Goal: Find specific page/section: Find specific page/section

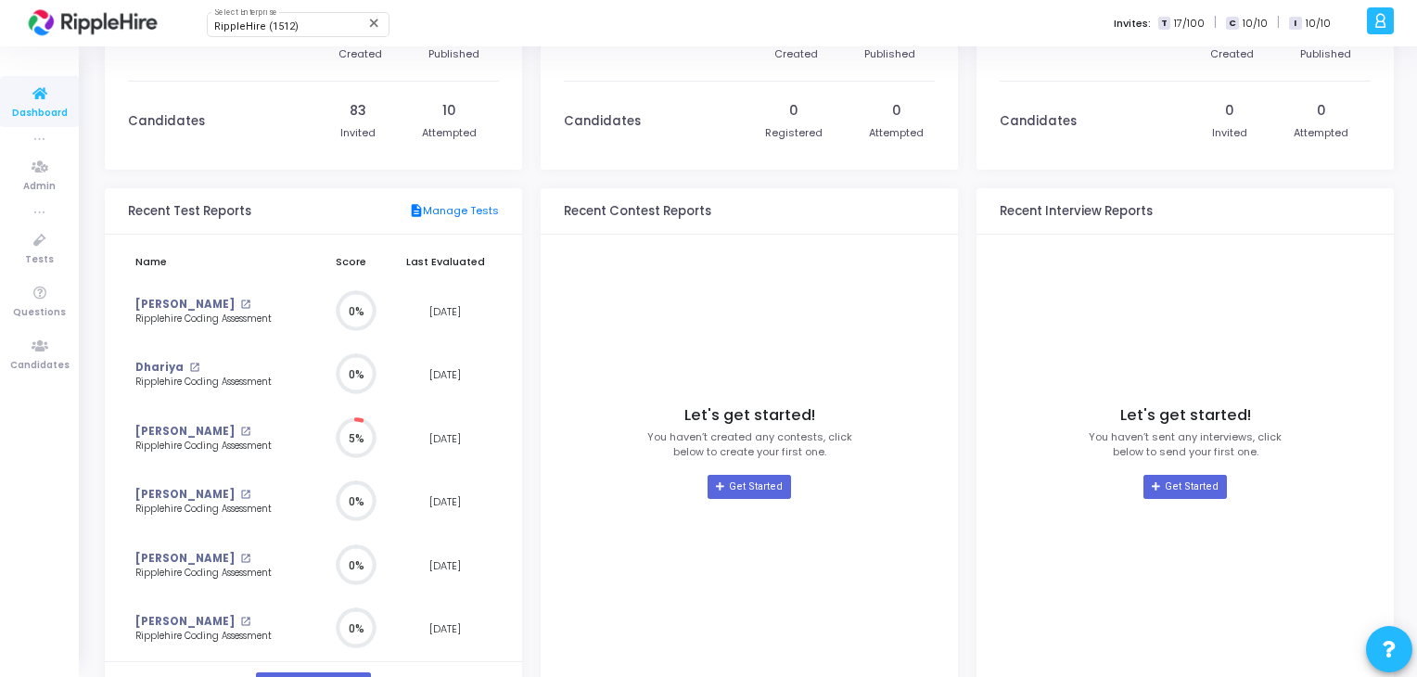
scroll to position [69, 0]
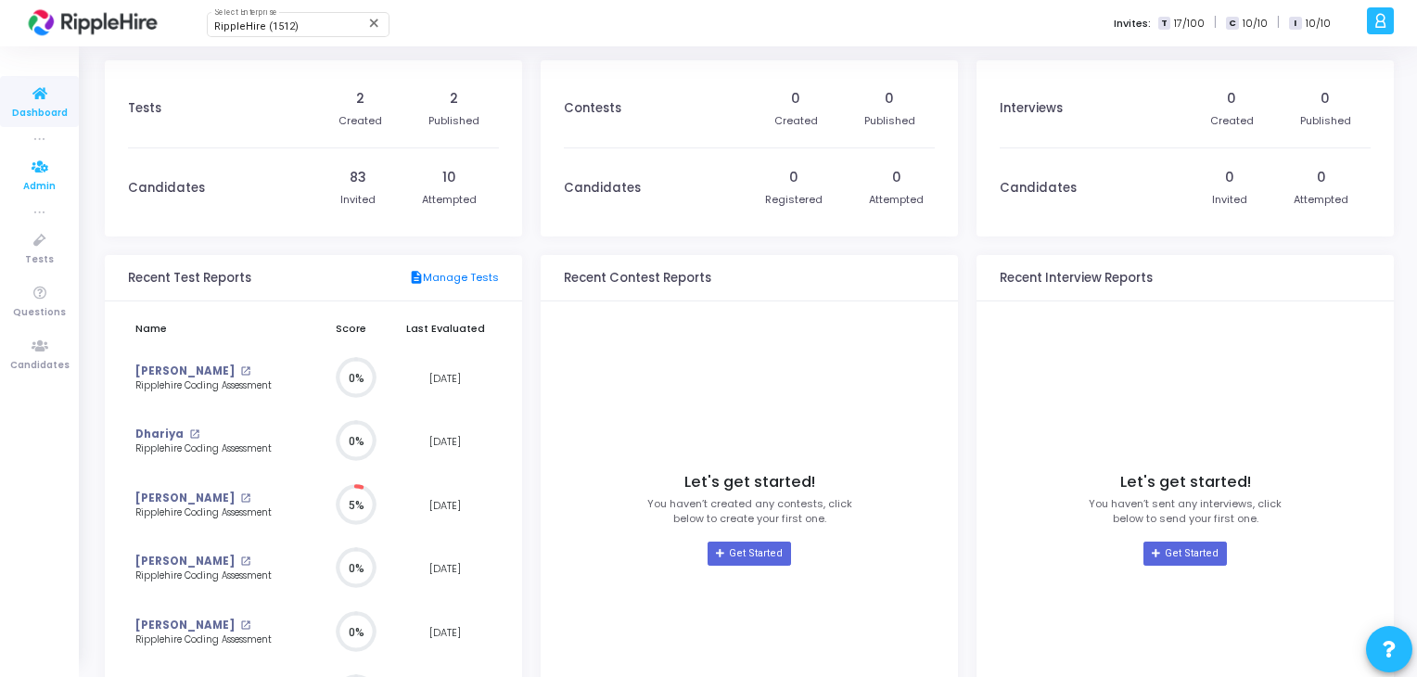
click at [49, 186] on span "Admin" at bounding box center [39, 187] width 32 height 16
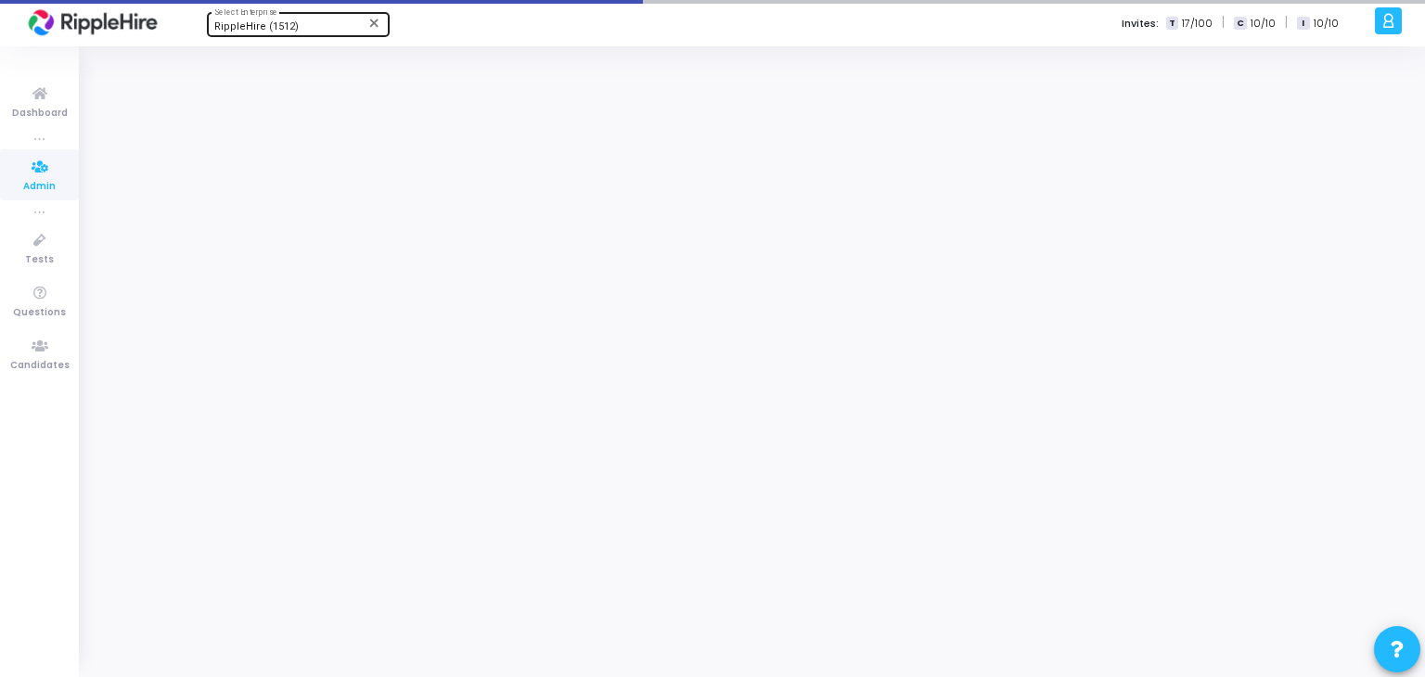
click at [301, 29] on div "RippleHire (1512)" at bounding box center [289, 26] width 150 height 11
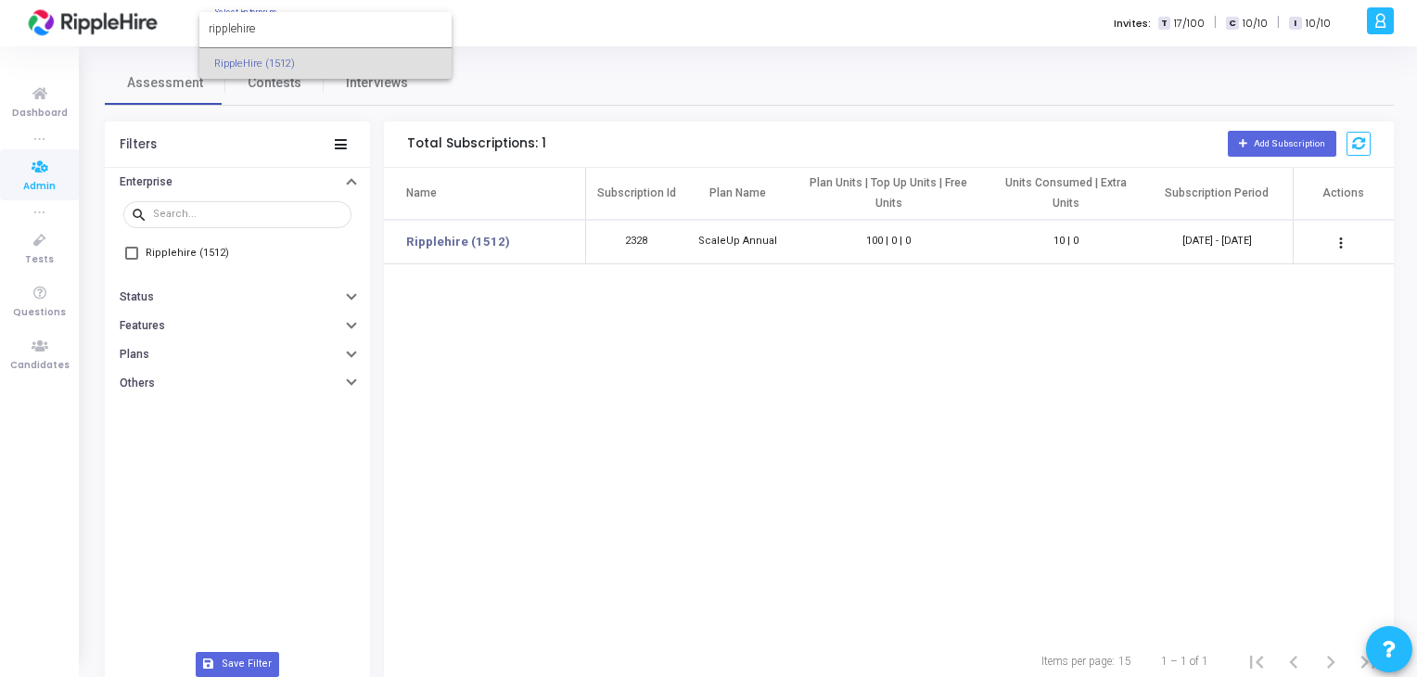
type input "ripplehire"
click at [455, 368] on div at bounding box center [708, 338] width 1417 height 677
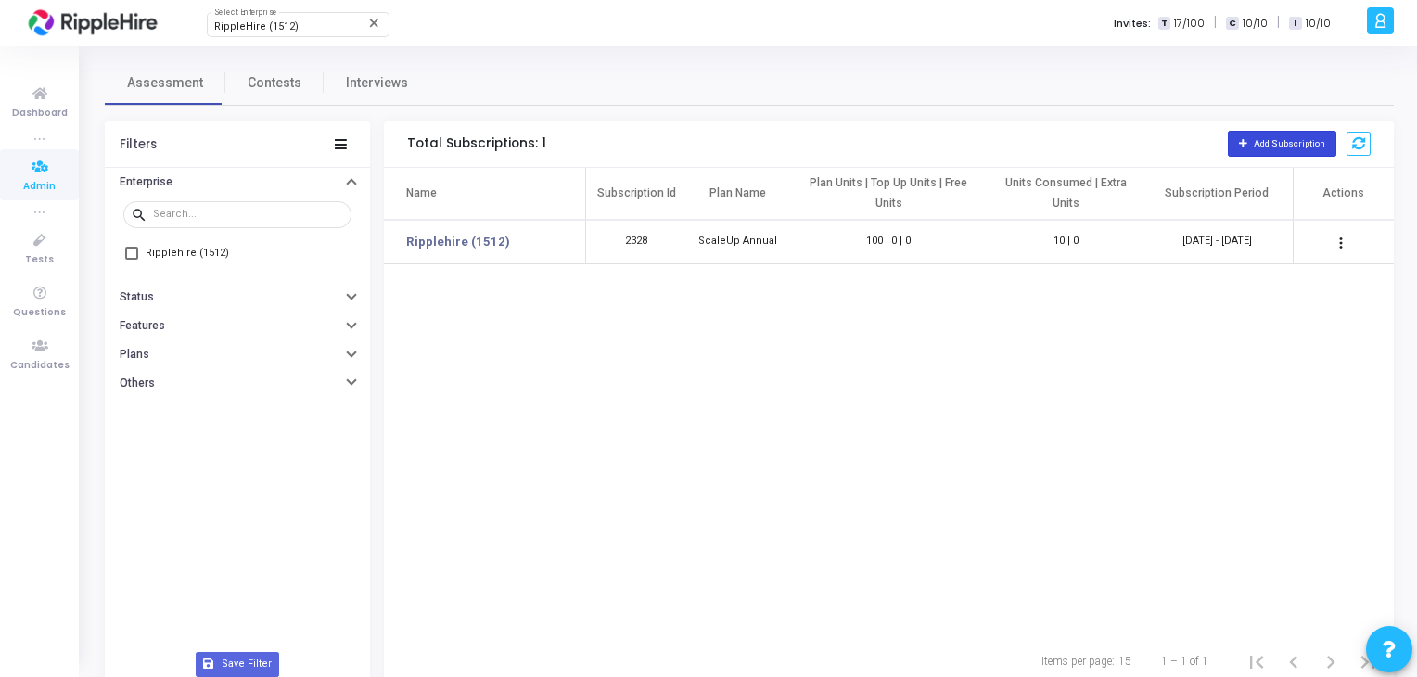
click at [1259, 146] on span "Add Subscription" at bounding box center [1289, 143] width 71 height 10
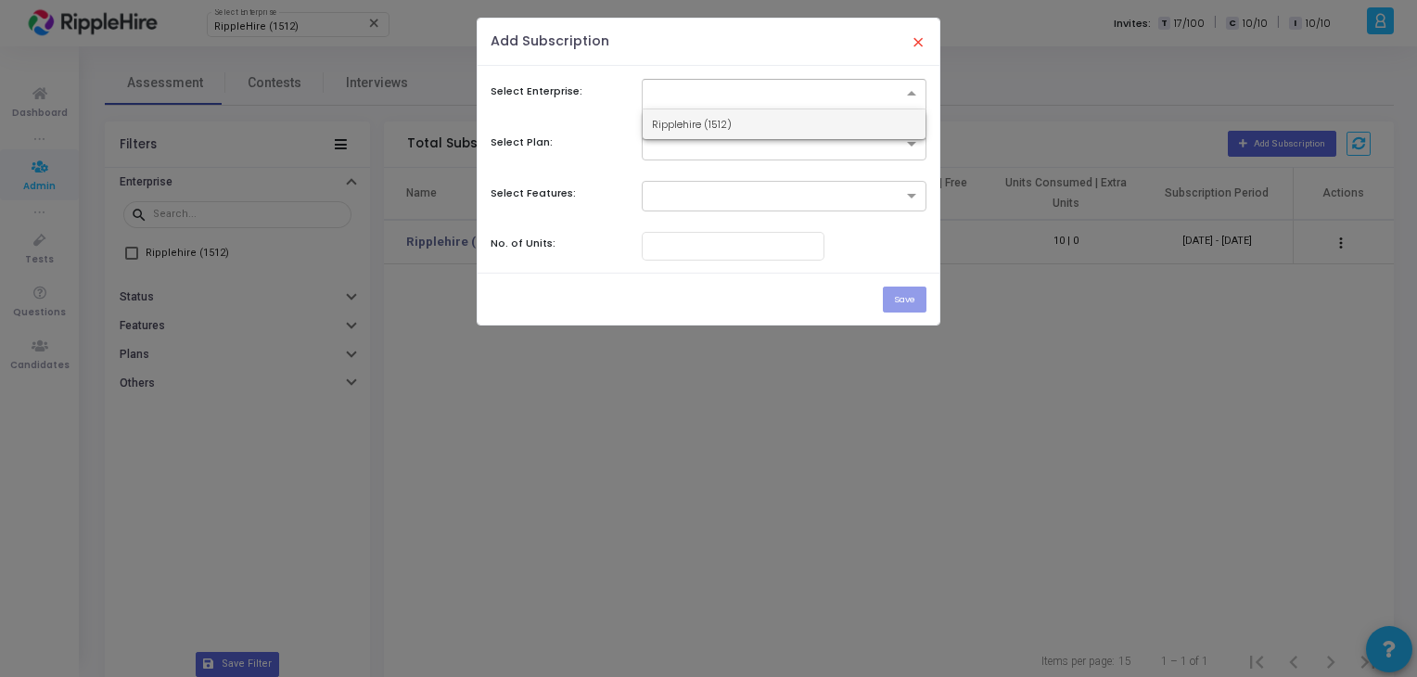
click at [914, 86] on span at bounding box center [914, 94] width 23 height 16
click at [843, 94] on input "text" at bounding box center [765, 92] width 227 height 16
click at [839, 138] on div "Ripplehire (1512)" at bounding box center [784, 124] width 283 height 31
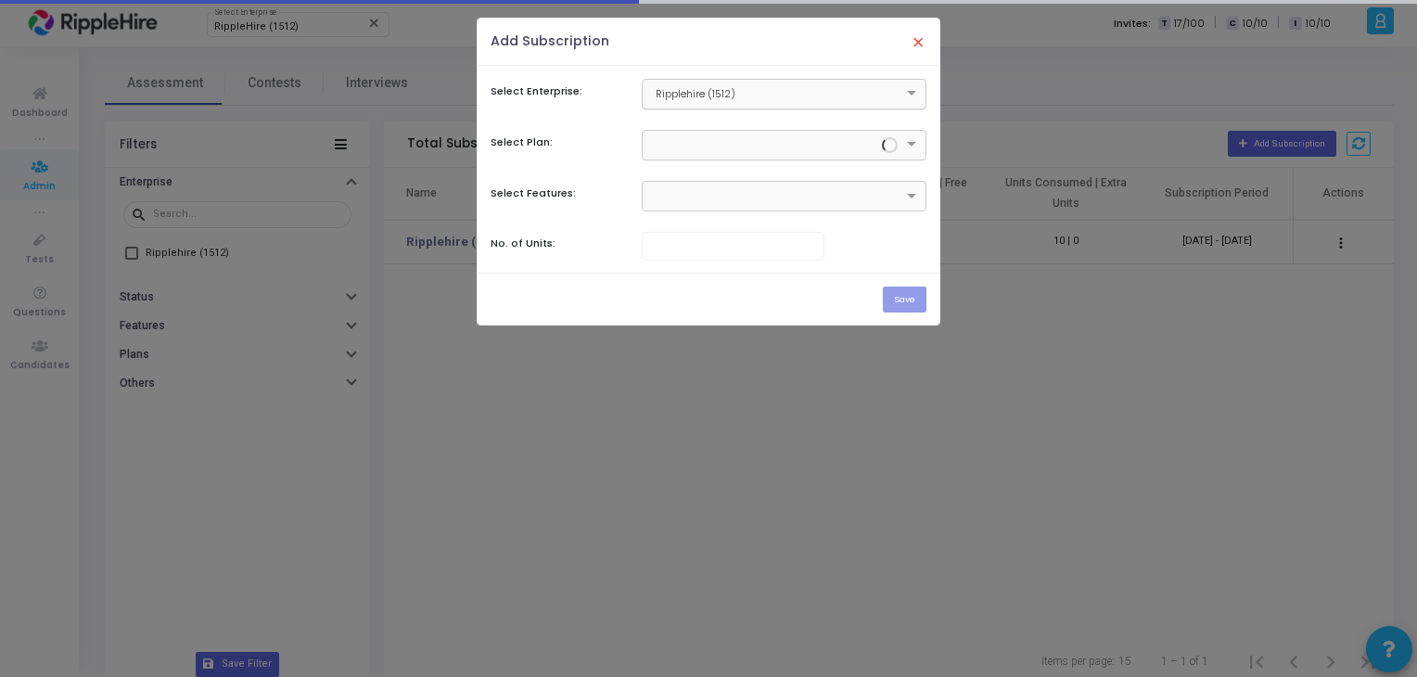
click at [794, 107] on div "× Ripplehire (1512)" at bounding box center [784, 94] width 285 height 31
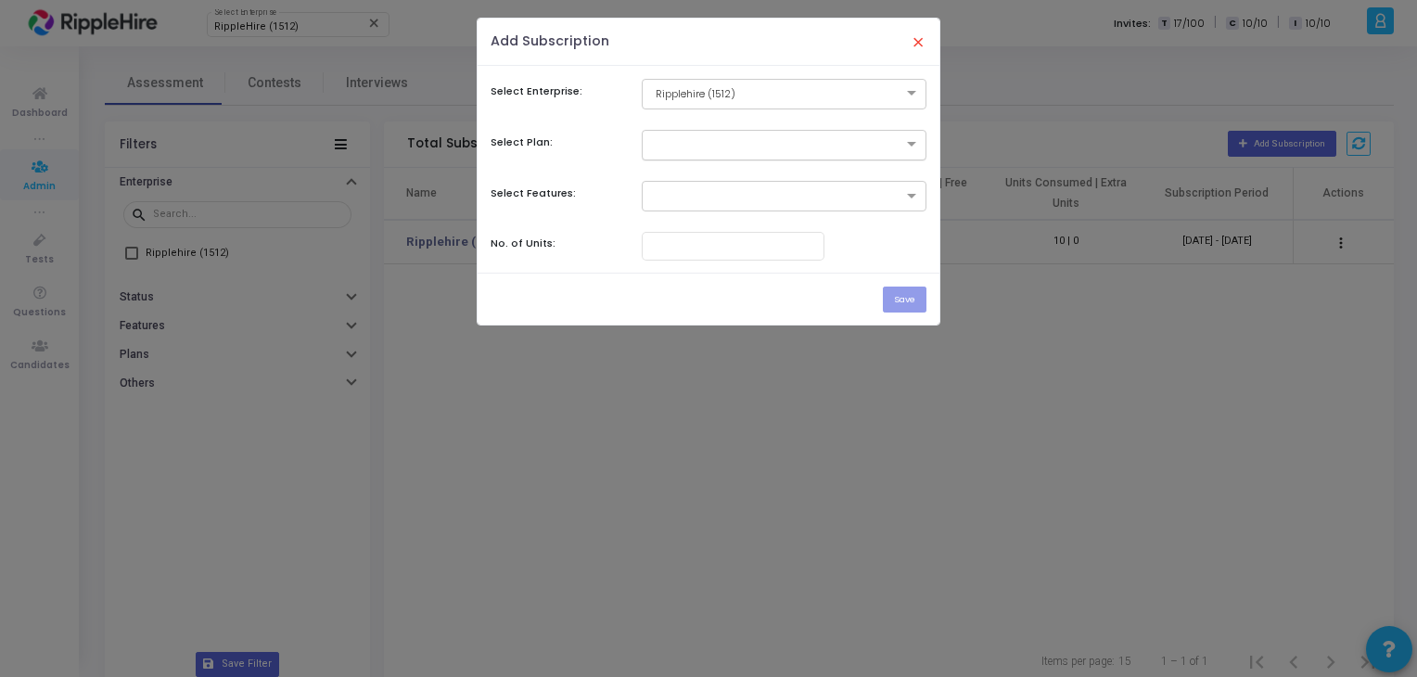
click at [796, 140] on input "text" at bounding box center [765, 143] width 227 height 16
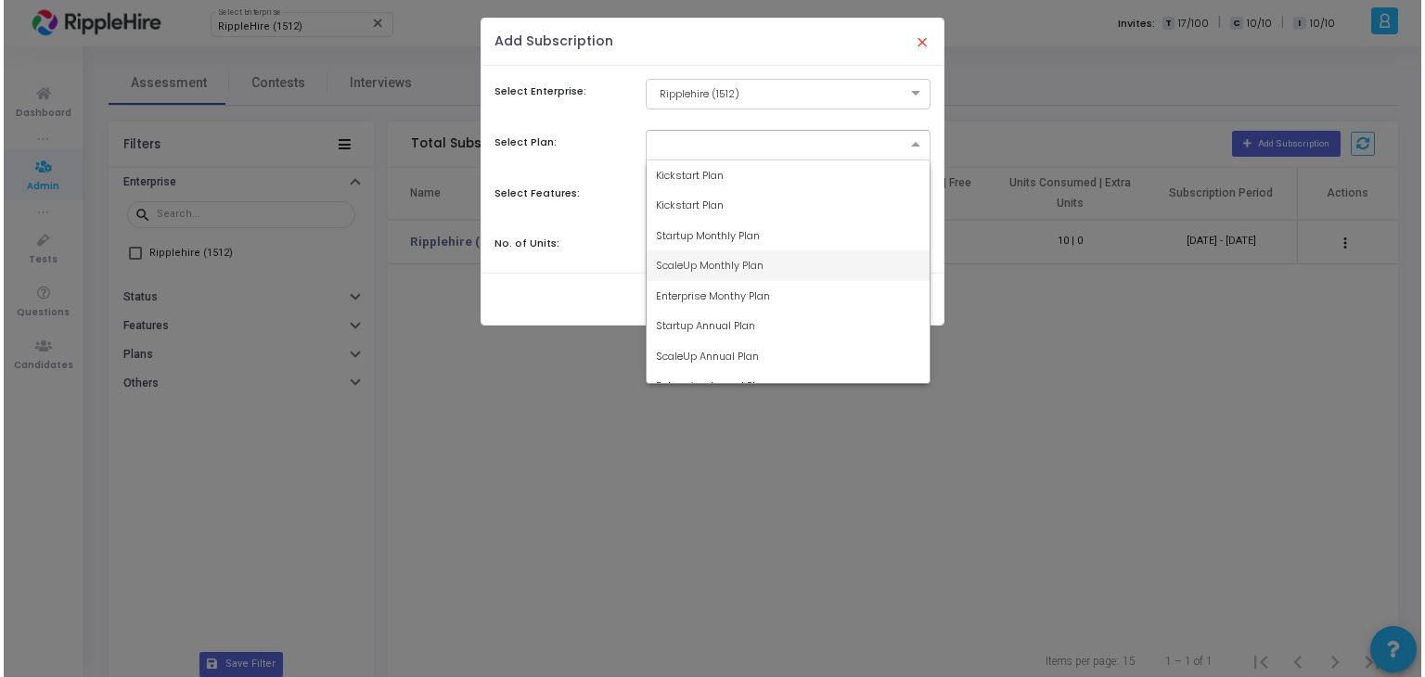
scroll to position [19, 0]
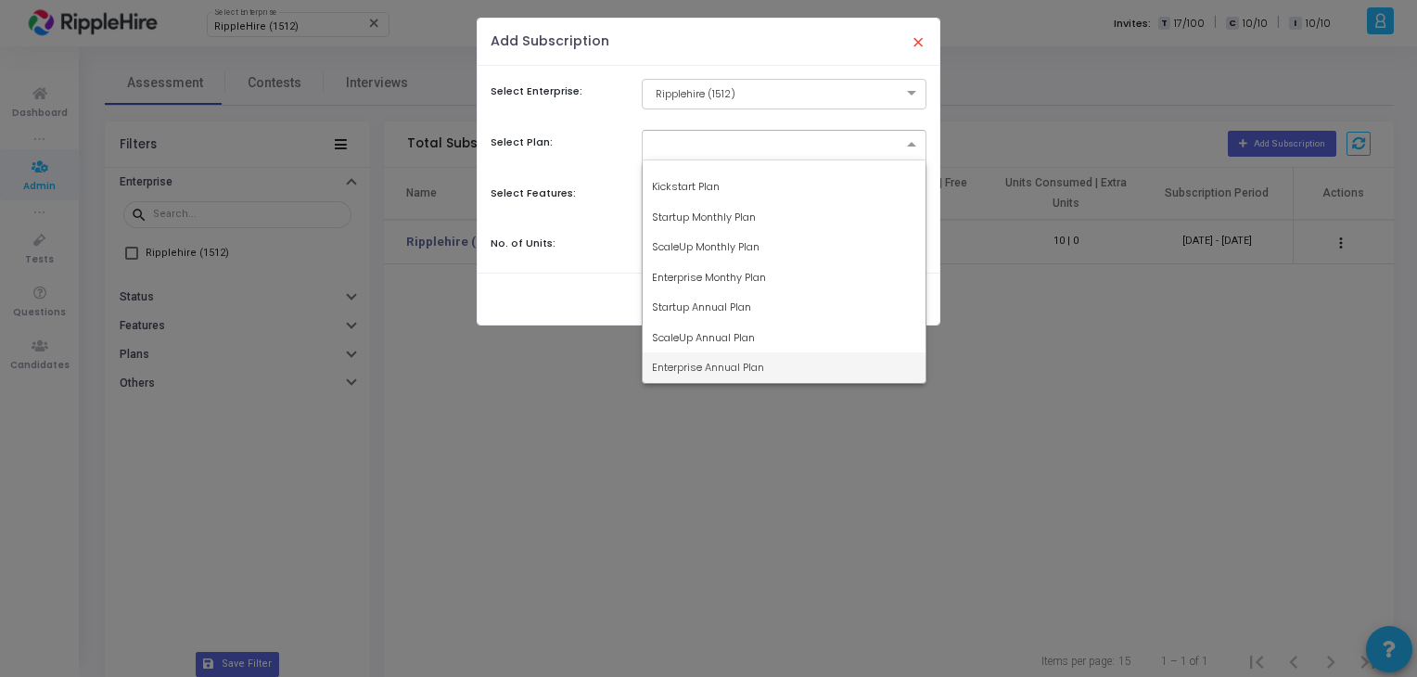
click at [750, 372] on span "Enterprise Annual Plan" at bounding box center [708, 367] width 112 height 15
type input "10001"
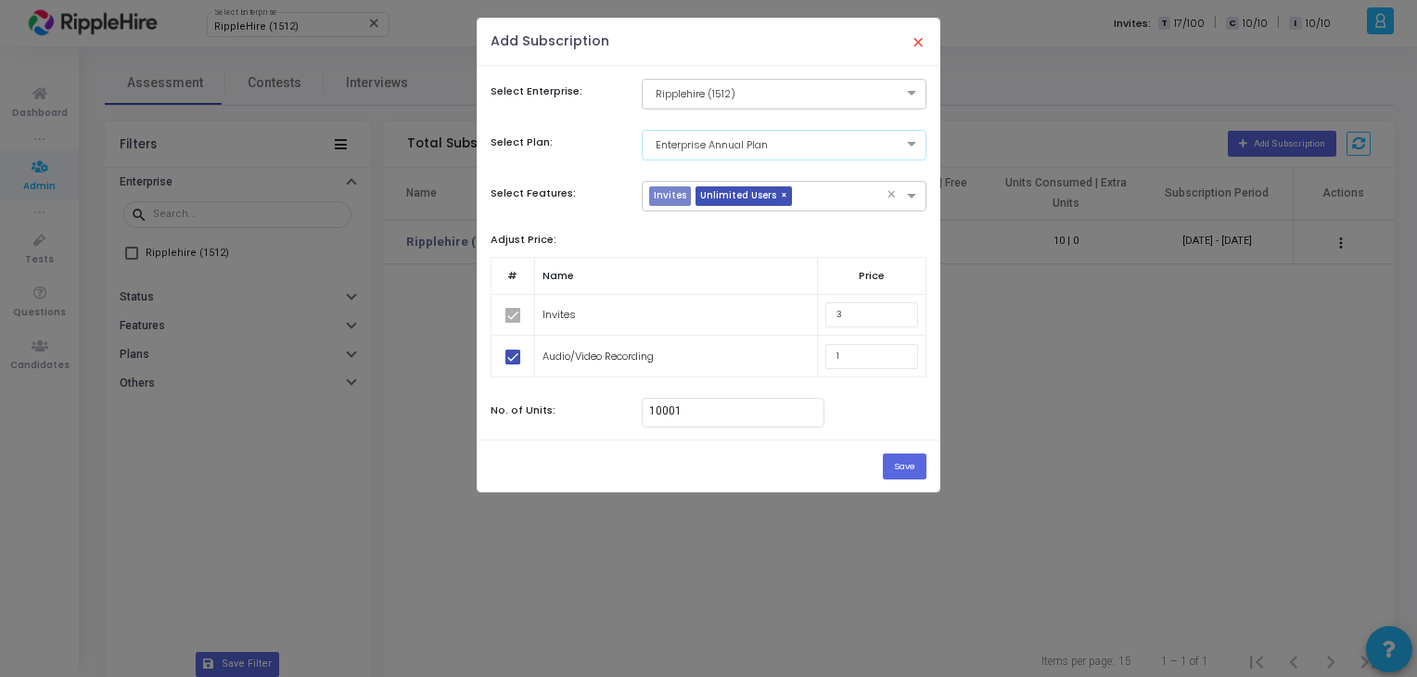
click at [907, 41] on button "×" at bounding box center [918, 41] width 39 height 41
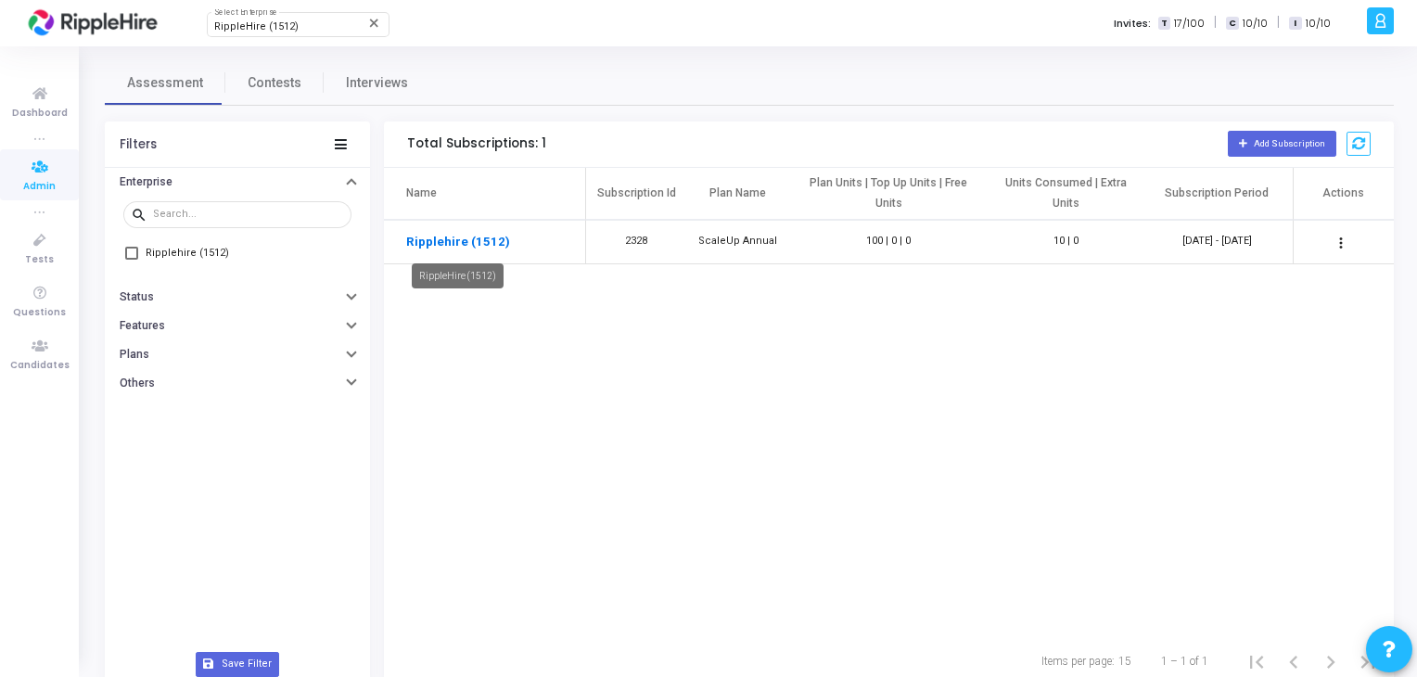
click at [455, 246] on link "Ripplehire (1512)" at bounding box center [458, 242] width 104 height 19
drag, startPoint x: 483, startPoint y: 262, endPoint x: 664, endPoint y: 259, distance: 180.9
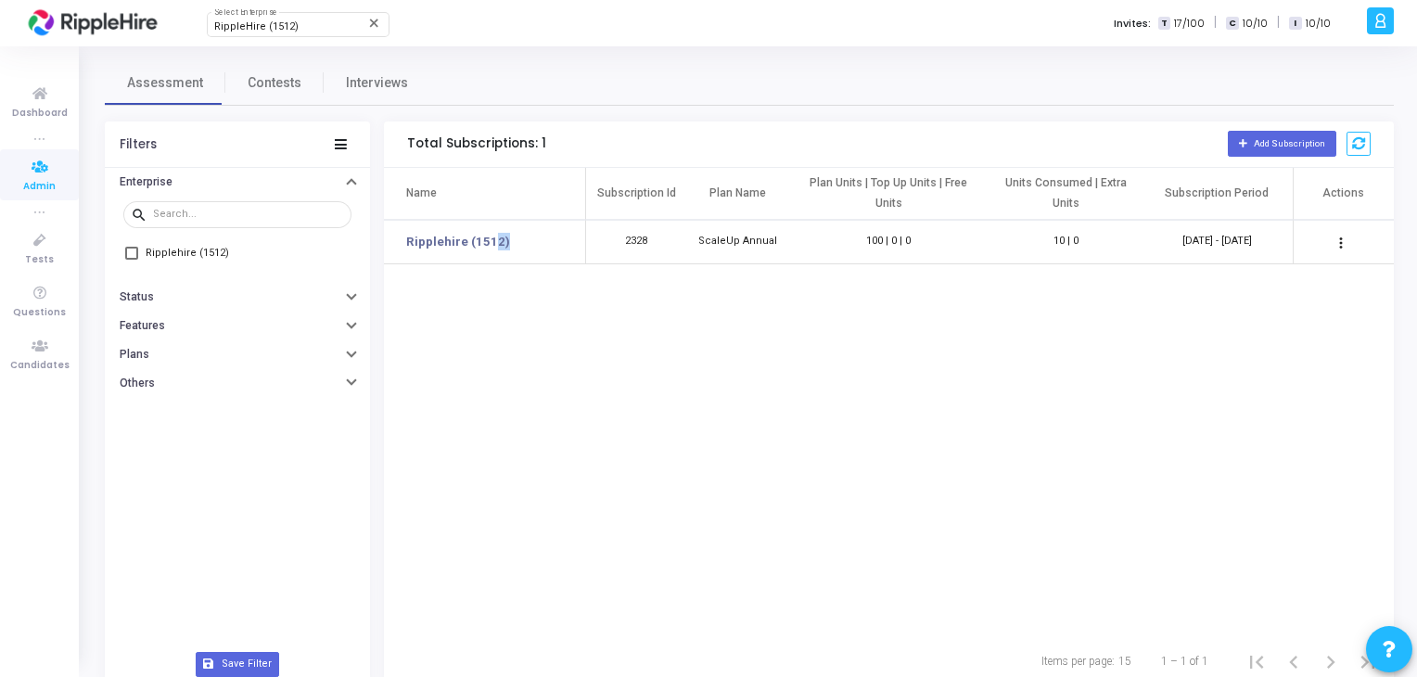
click at [638, 259] on tr "Ripplehire (1512) 2328 ScaleUp Annual 100 | 0 | 0 10 | 0 [DATE] - [DATE] Active…" at bounding box center [889, 242] width 1010 height 45
click at [1354, 242] on button "more_vert" at bounding box center [1341, 242] width 37 height 37
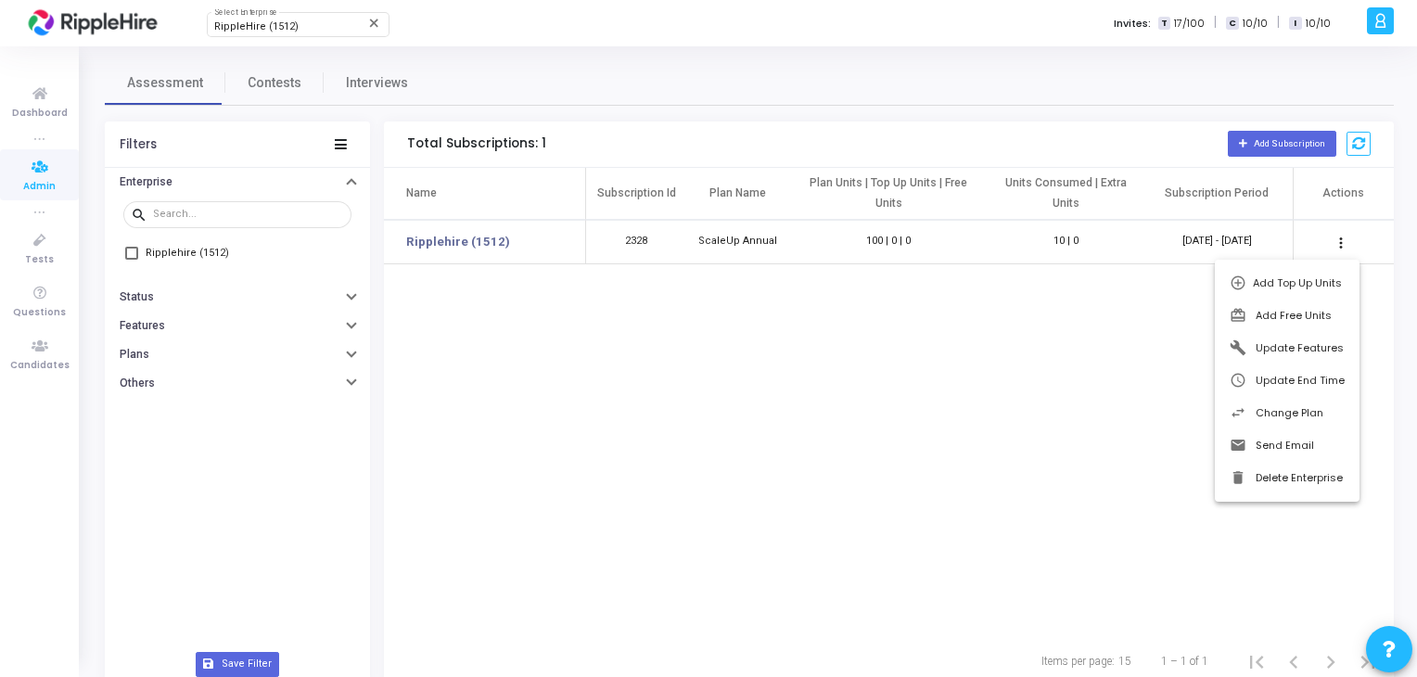
click at [867, 424] on div at bounding box center [708, 338] width 1417 height 677
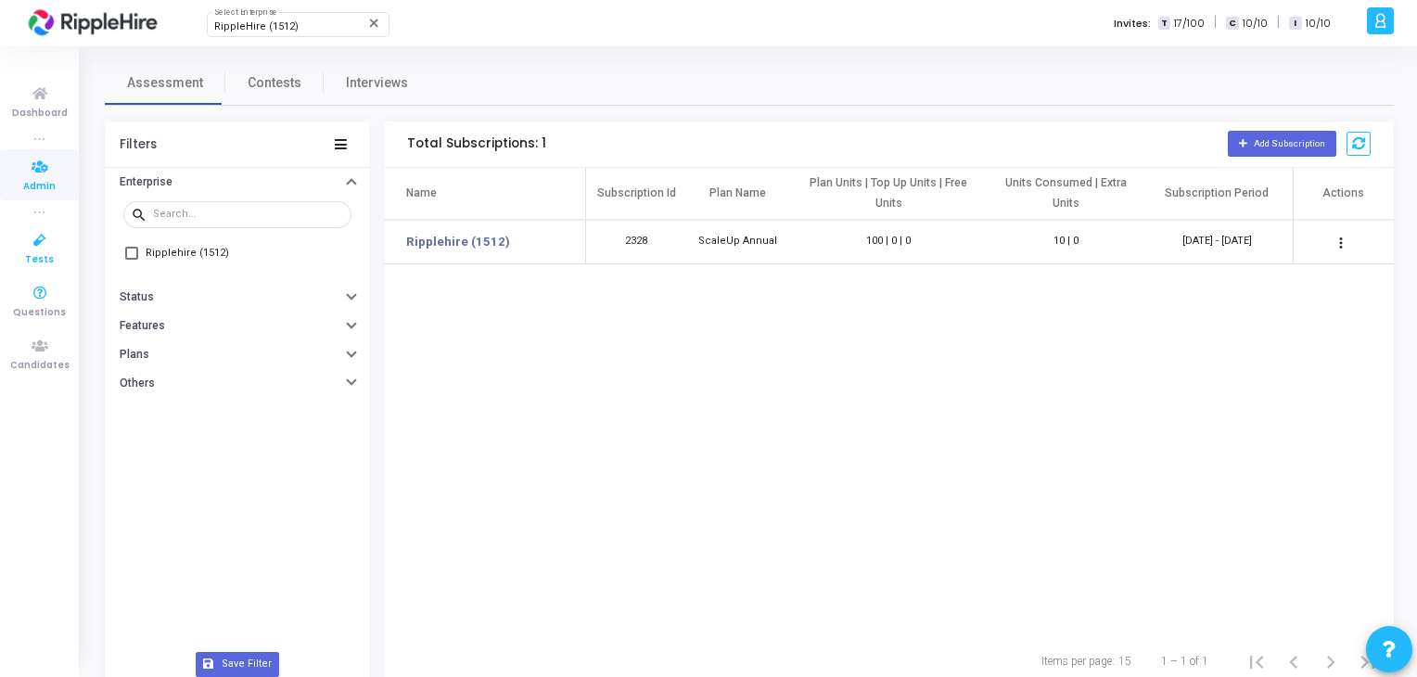
click at [32, 231] on icon at bounding box center [39, 240] width 39 height 23
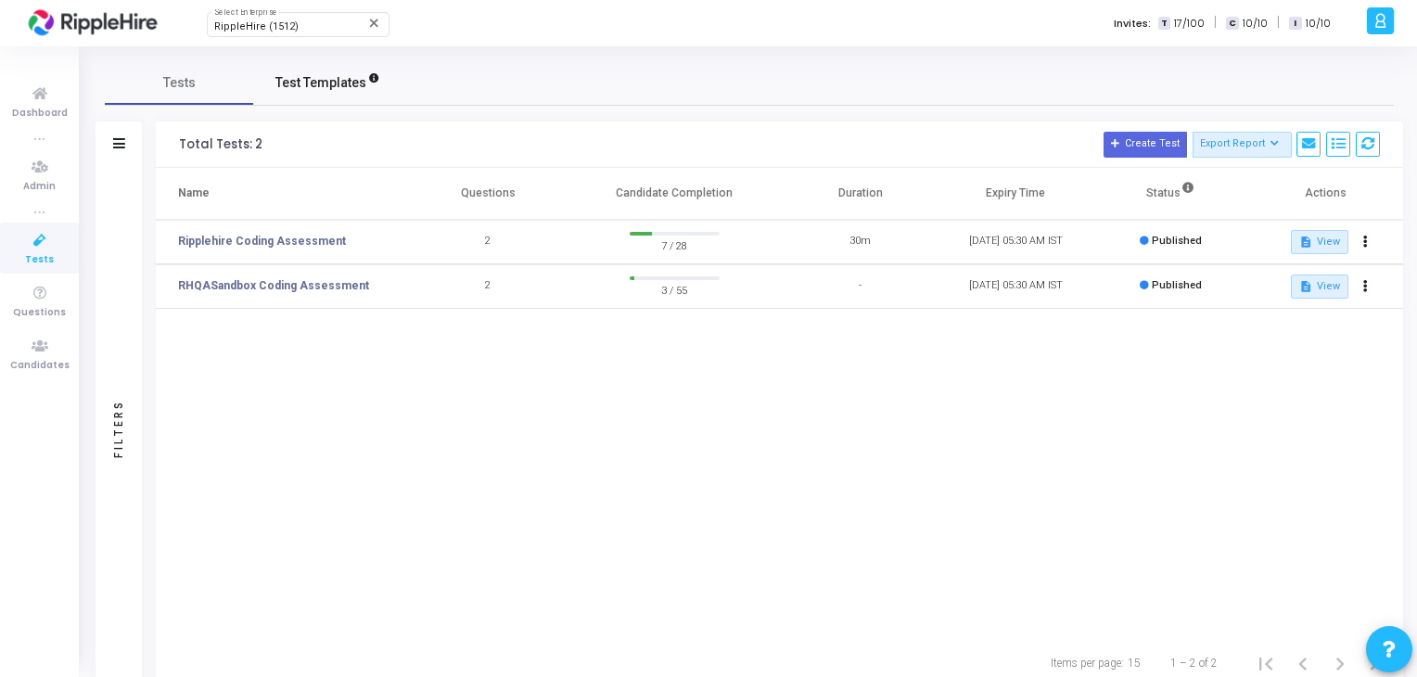
click at [301, 86] on span "Test Templates" at bounding box center [321, 82] width 91 height 19
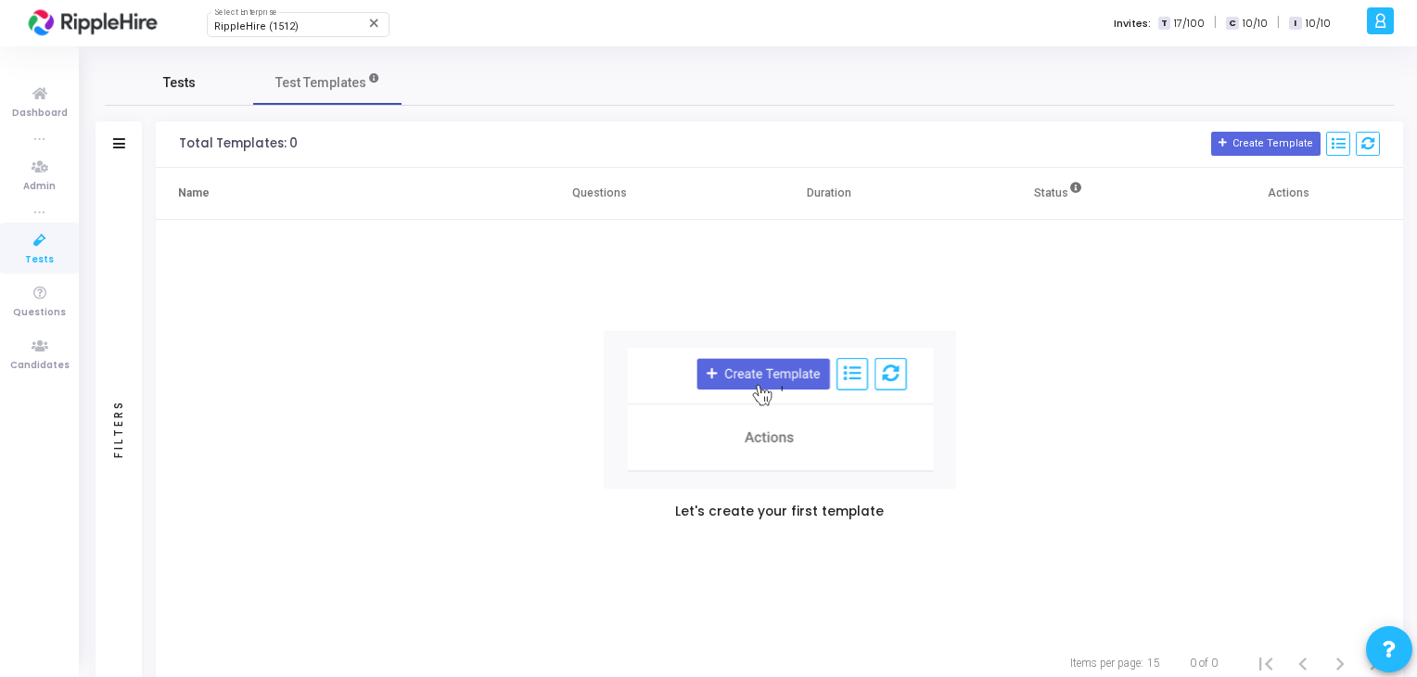
click at [216, 87] on link "Tests" at bounding box center [179, 82] width 148 height 45
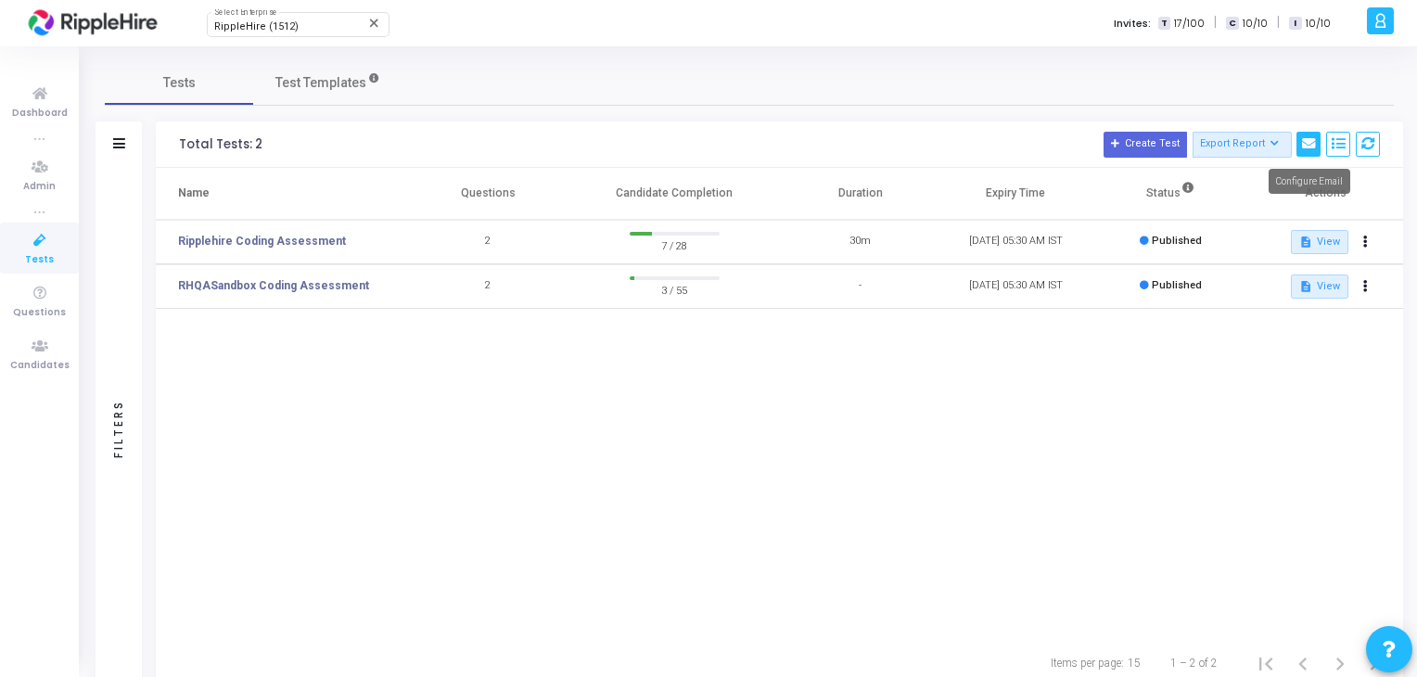
click at [1309, 152] on button at bounding box center [1309, 144] width 24 height 25
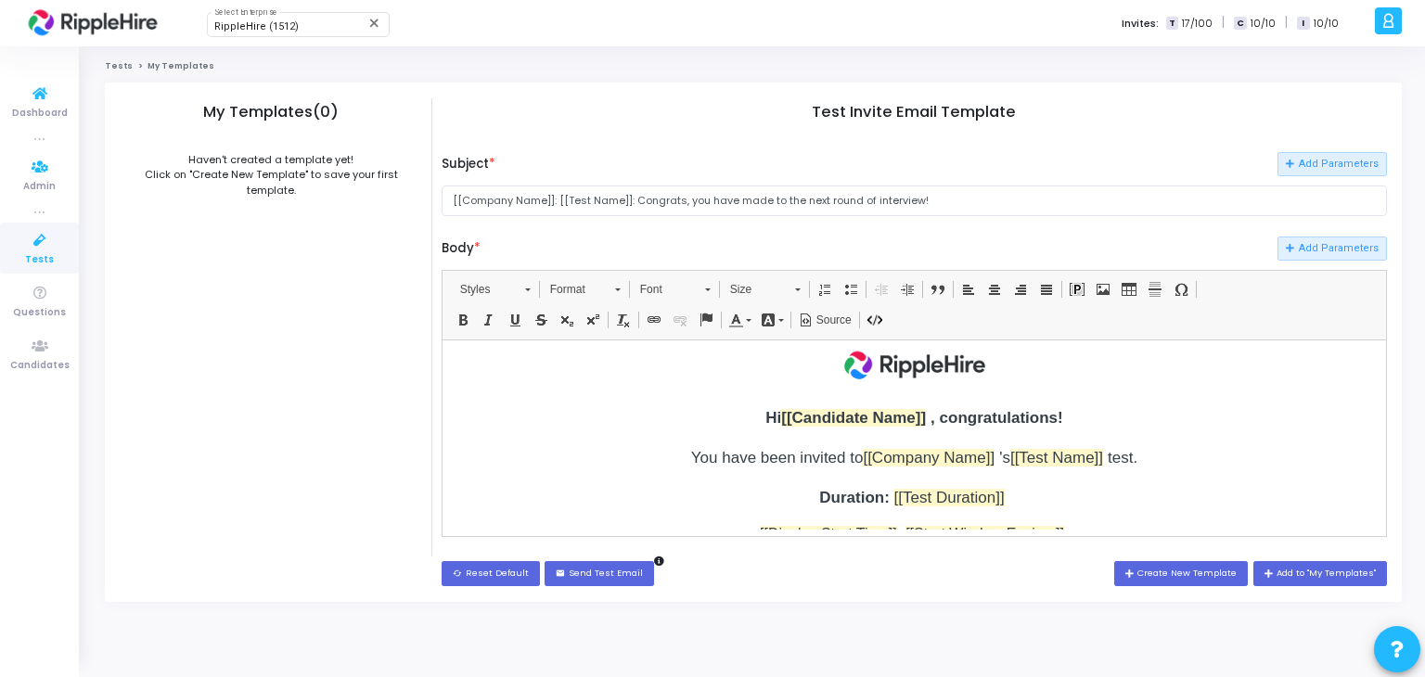
click at [35, 230] on icon at bounding box center [39, 240] width 39 height 23
